Goal: Find specific page/section: Find specific page/section

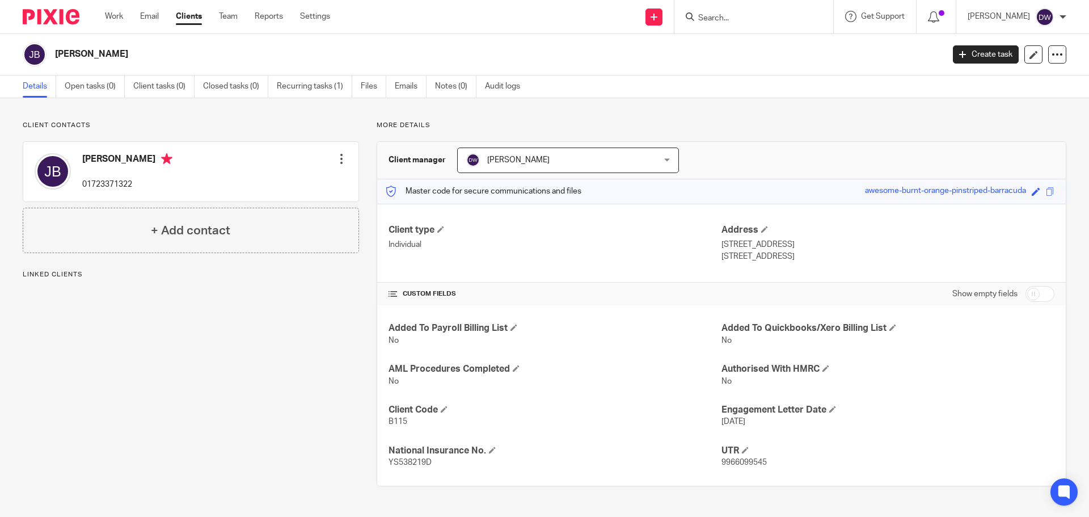
click at [724, 25] on div at bounding box center [754, 16] width 159 height 33
click at [730, 17] on input "Search" at bounding box center [748, 19] width 102 height 10
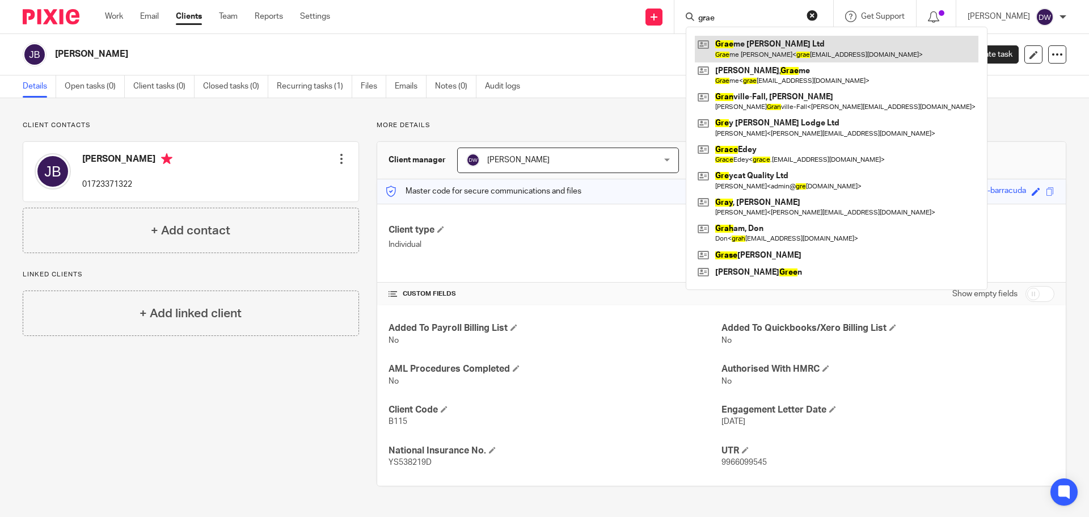
type input "grae"
click at [743, 41] on link at bounding box center [837, 49] width 284 height 26
